Goal: Feedback & Contribution: Contribute content

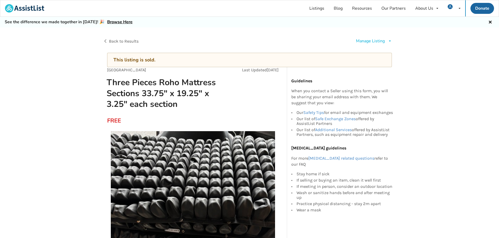
click at [116, 23] on link "Browse Here" at bounding box center [119, 22] width 25 height 6
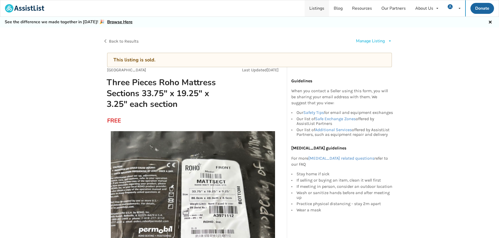
click at [316, 12] on link "Listings" at bounding box center [316, 8] width 24 height 16
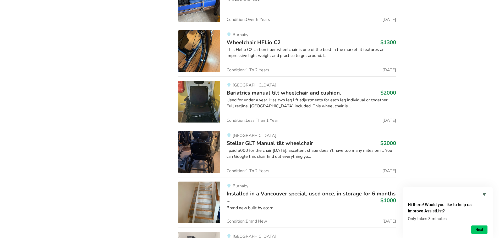
scroll to position [1598, 0]
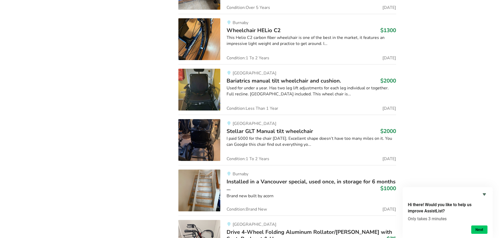
click at [205, 147] on img at bounding box center [199, 140] width 42 height 42
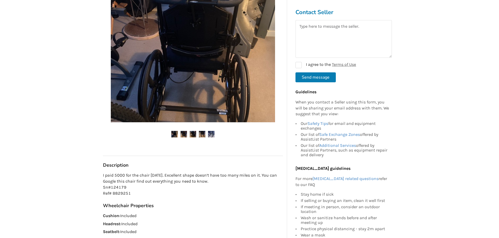
scroll to position [157, 0]
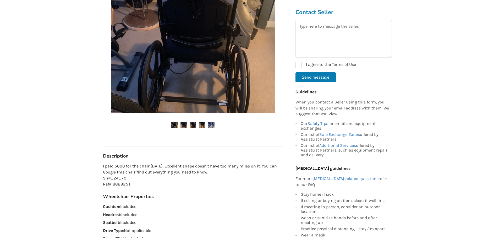
click at [228, 99] on img at bounding box center [193, 31] width 164 height 164
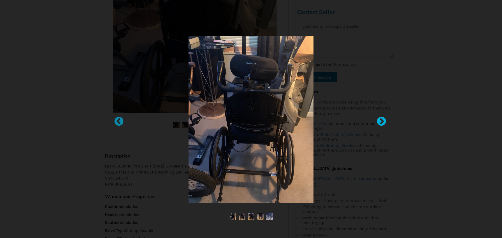
click at [379, 121] on div at bounding box center [379, 119] width 5 height 5
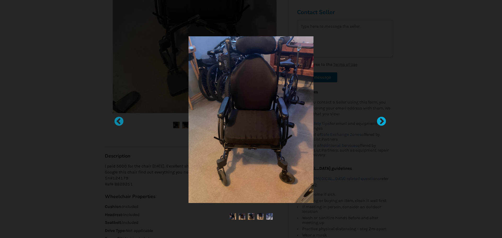
click at [379, 121] on div at bounding box center [379, 119] width 5 height 5
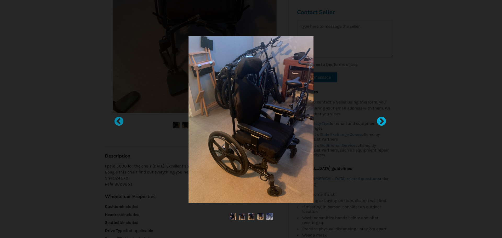
click at [379, 121] on div at bounding box center [379, 119] width 5 height 5
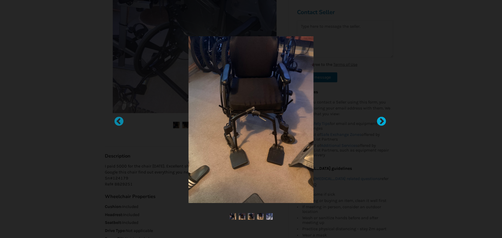
click at [379, 121] on div at bounding box center [379, 119] width 5 height 5
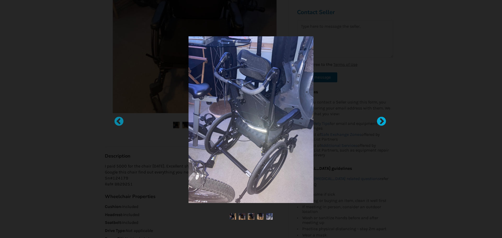
click at [380, 121] on div at bounding box center [379, 119] width 5 height 5
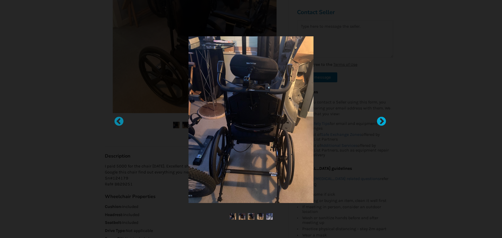
click at [382, 121] on div at bounding box center [379, 119] width 5 height 5
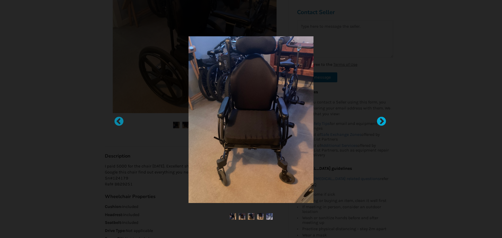
click at [381, 122] on div at bounding box center [379, 119] width 5 height 5
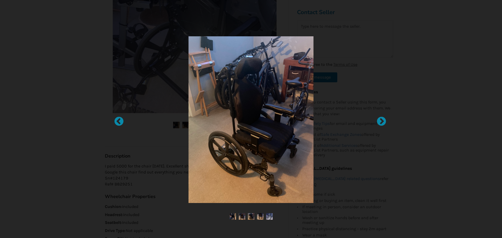
drag, startPoint x: 412, startPoint y: 38, endPoint x: 253, endPoint y: 219, distance: 240.5
click at [253, 219] on img at bounding box center [251, 217] width 7 height 7
drag, startPoint x: 219, startPoint y: 222, endPoint x: 192, endPoint y: 214, distance: 27.8
click at [218, 221] on div at bounding box center [251, 119] width 502 height 238
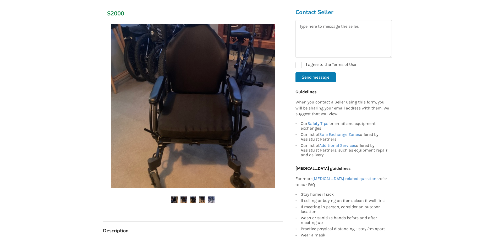
scroll to position [0, 0]
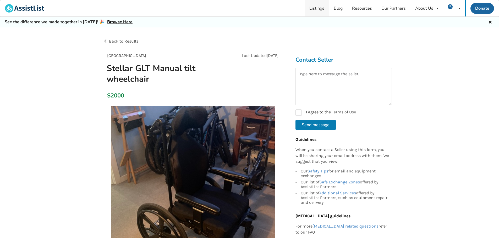
click at [317, 10] on link "Listings" at bounding box center [316, 8] width 24 height 16
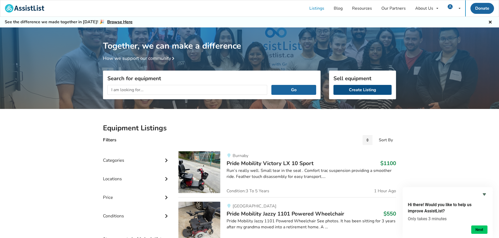
click at [359, 91] on link "Create Listing" at bounding box center [362, 90] width 58 height 10
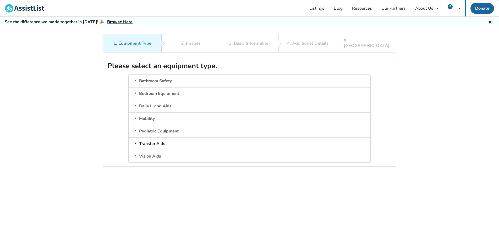
click at [134, 141] on icon at bounding box center [135, 143] width 5 height 4
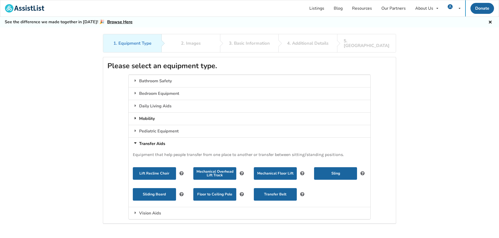
click at [135, 116] on icon at bounding box center [135, 118] width 5 height 4
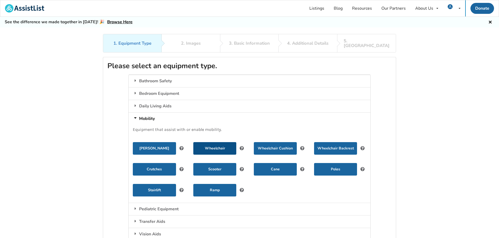
click at [216, 145] on button "Wheelchair" at bounding box center [214, 148] width 43 height 13
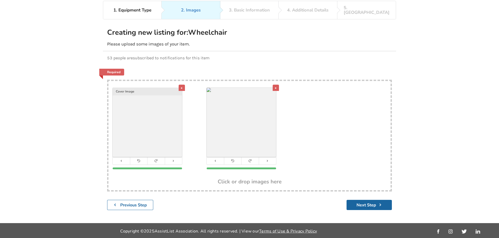
scroll to position [34, 0]
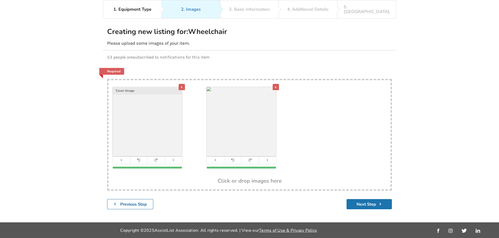
click at [358, 199] on button "Next Step" at bounding box center [368, 204] width 45 height 10
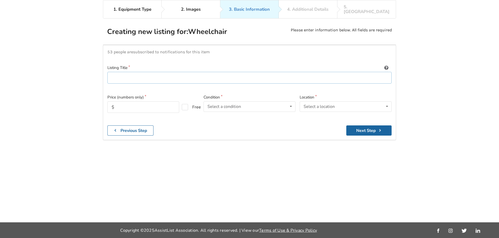
click at [123, 75] on input at bounding box center [249, 78] width 284 height 12
type input "Transport Wheelchair"
click at [135, 105] on input "text" at bounding box center [143, 108] width 72 height 12
type input "40"
click at [293, 104] on icon at bounding box center [291, 107] width 8 height 10
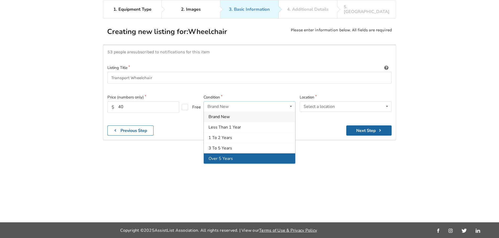
click at [236, 154] on div "Over 5 Years" at bounding box center [249, 159] width 91 height 10
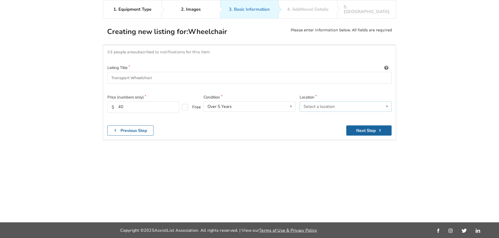
click at [386, 102] on icon at bounding box center [387, 107] width 8 height 10
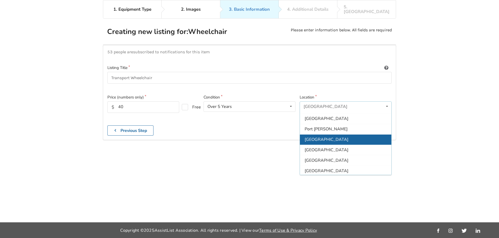
scroll to position [135, 0]
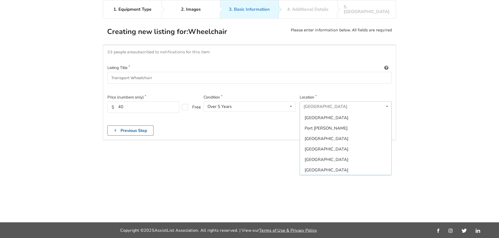
click at [328, 175] on div "White Rock" at bounding box center [345, 180] width 91 height 10
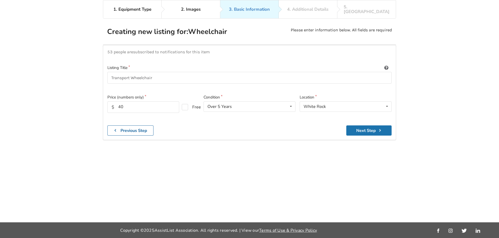
click at [364, 126] on button "Next Step" at bounding box center [368, 131] width 45 height 10
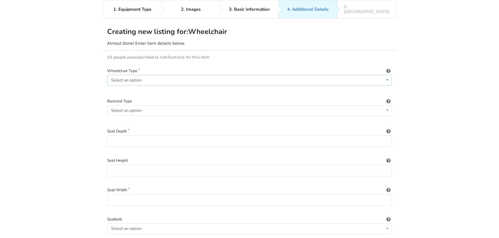
click at [387, 77] on icon at bounding box center [387, 80] width 8 height 10
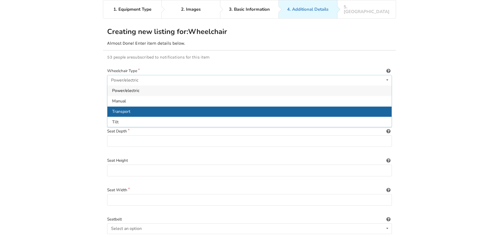
click at [117, 109] on span "Transport" at bounding box center [121, 112] width 18 height 6
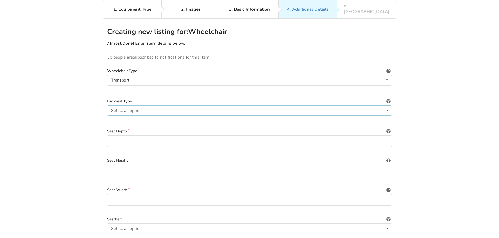
click at [385, 107] on icon at bounding box center [387, 111] width 8 height 10
click at [148, 118] on span "Sling (standard upholstery)" at bounding box center [137, 121] width 51 height 6
click at [385, 136] on input at bounding box center [249, 142] width 284 height 12
type input "16"
click at [178, 167] on input at bounding box center [249, 171] width 284 height 12
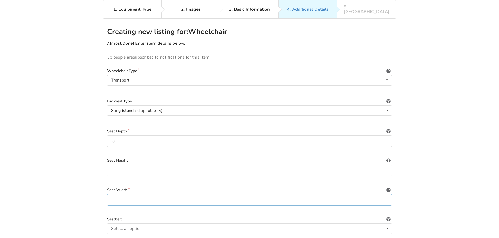
click at [172, 198] on input at bounding box center [249, 200] width 284 height 12
click at [179, 200] on input "18" at bounding box center [249, 200] width 284 height 12
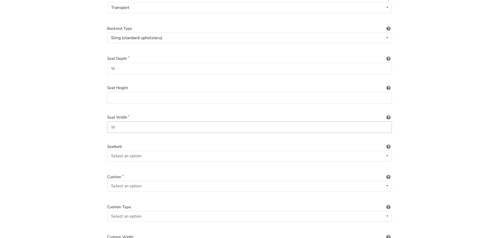
scroll to position [113, 0]
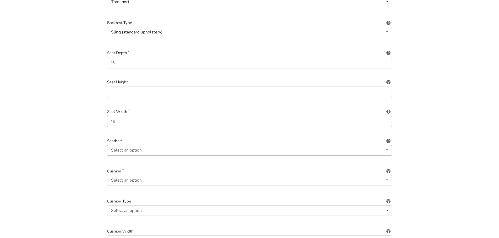
type input "18"
click at [386, 145] on icon at bounding box center [387, 150] width 8 height 10
click at [128, 157] on div "Included" at bounding box center [249, 161] width 284 height 10
click at [388, 176] on icon at bounding box center [387, 181] width 8 height 10
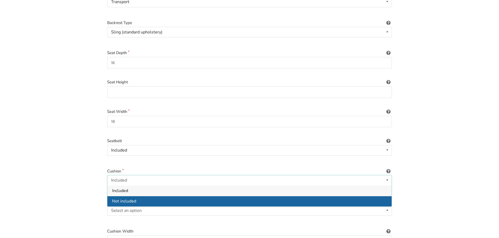
click at [143, 196] on div "Not included" at bounding box center [249, 201] width 284 height 10
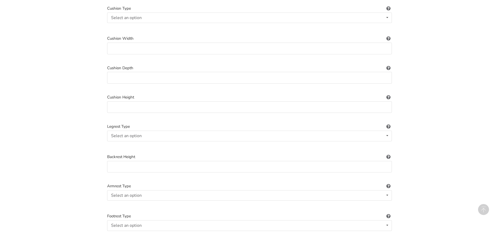
scroll to position [322, 0]
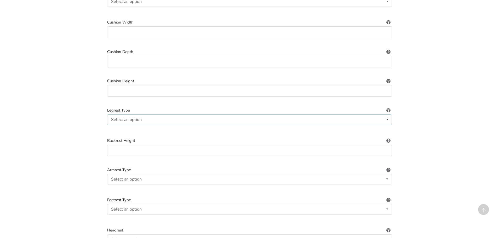
click at [388, 115] on icon at bounding box center [387, 120] width 8 height 10
click at [122, 127] on span "Standard" at bounding box center [120, 130] width 17 height 6
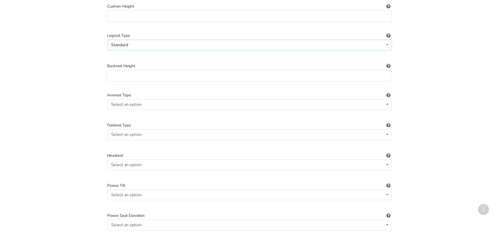
scroll to position [400, 0]
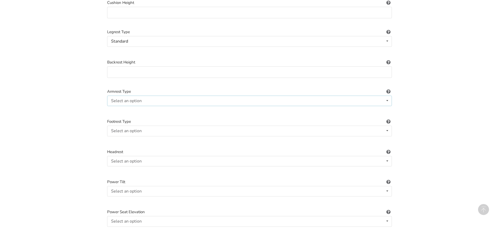
click at [386, 96] on icon at bounding box center [387, 101] width 8 height 10
click at [120, 109] on span "Fixed" at bounding box center [117, 112] width 10 height 6
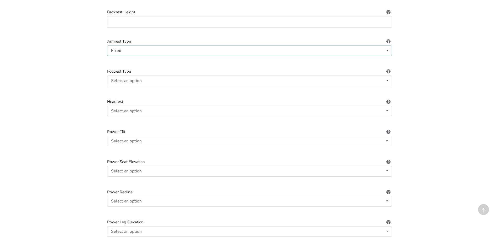
scroll to position [453, 0]
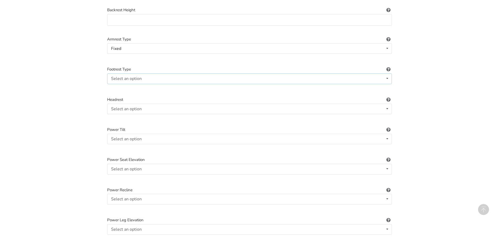
click at [390, 74] on icon at bounding box center [387, 79] width 8 height 10
click at [122, 86] on span "Standard" at bounding box center [120, 89] width 17 height 6
click at [387, 74] on icon at bounding box center [387, 79] width 8 height 10
click at [128, 86] on span "Standard" at bounding box center [121, 89] width 18 height 6
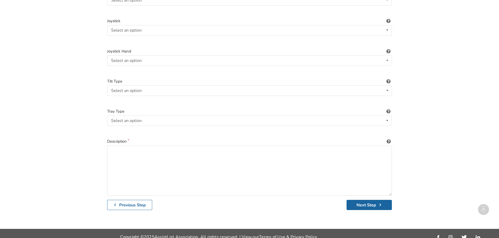
scroll to position [714, 0]
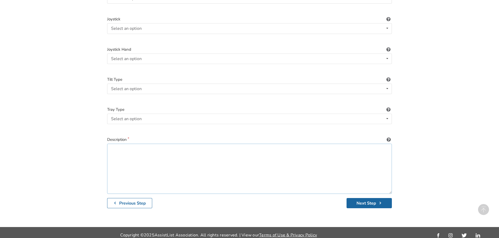
click at [128, 152] on textarea at bounding box center [249, 169] width 284 height 50
drag, startPoint x: 194, startPoint y: 145, endPoint x: 200, endPoint y: 145, distance: 6.1
click at [196, 145] on textarea "Comes with tilt-away, removable foot rests. Super easy to fold up and put in ve…" at bounding box center [249, 169] width 284 height 50
click at [290, 146] on textarea "Comes with tilt-away, removable foot rests. Chair is super easy to fold up and …" at bounding box center [249, 169] width 284 height 50
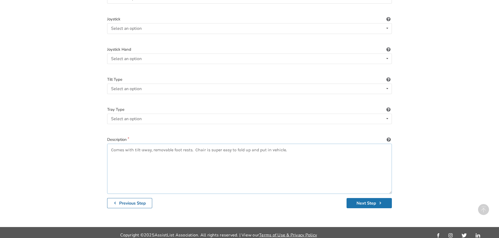
type textarea "Comes with tilt-away, removable foot rests. Chair is super easy to fold up and …"
click at [370, 199] on button "Next Step" at bounding box center [368, 203] width 45 height 10
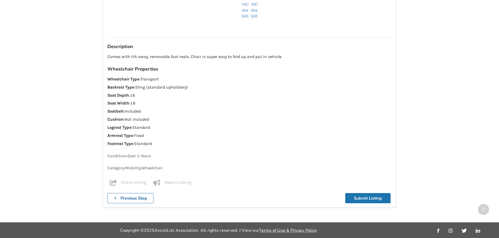
scroll to position [481, 0]
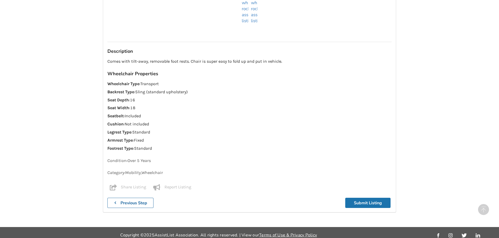
click at [359, 200] on button "Submit Listing" at bounding box center [367, 203] width 45 height 10
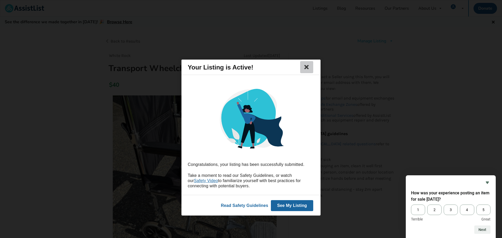
click at [307, 67] on icon at bounding box center [306, 67] width 7 height 6
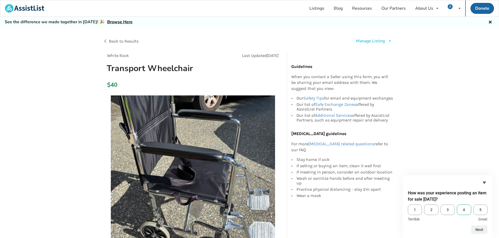
click at [465, 210] on span "4" at bounding box center [463, 210] width 14 height 10
click at [456, 205] on input "4" at bounding box center [456, 205] width 0 height 0
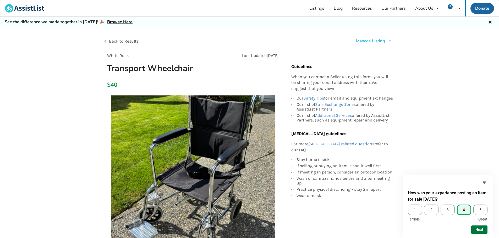
click at [476, 232] on button "Next" at bounding box center [479, 230] width 16 height 8
